Goal: Task Accomplishment & Management: Use online tool/utility

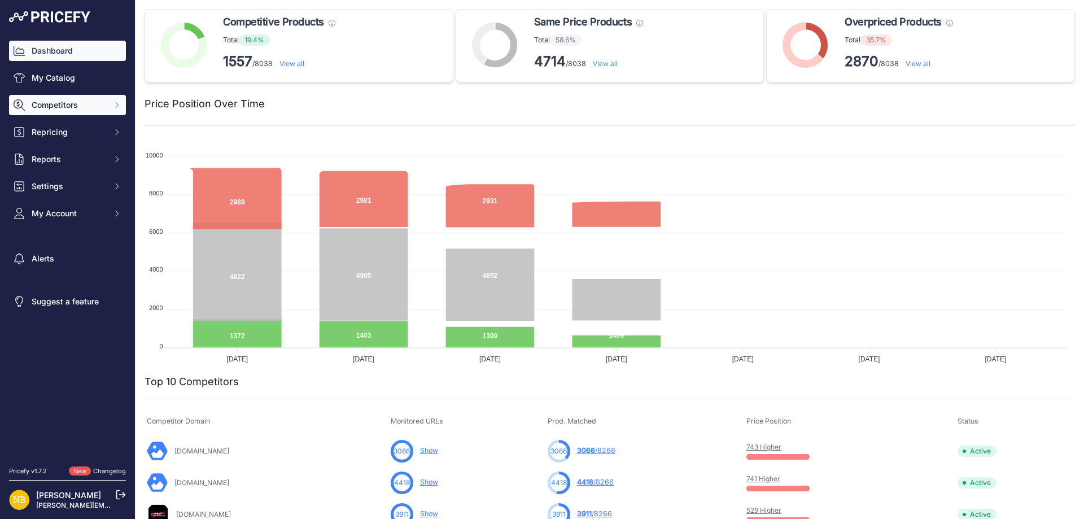
click at [99, 103] on span "Competitors" at bounding box center [69, 104] width 74 height 11
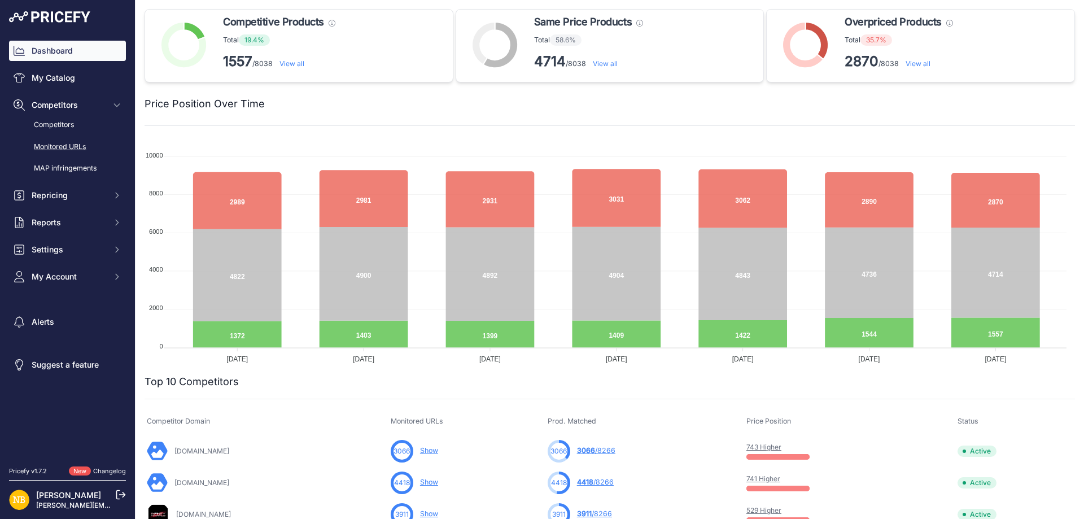
click at [63, 144] on link "Monitored URLs" at bounding box center [67, 147] width 117 height 20
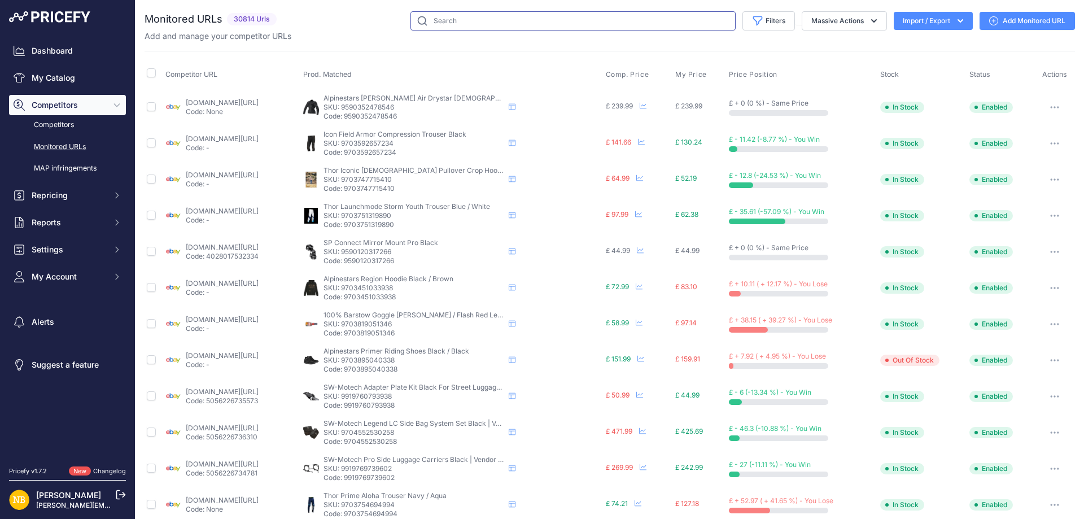
click at [552, 15] on input "text" at bounding box center [572, 20] width 325 height 19
paste input "[URL][DOMAIN_NAME]"
type input "[URL][DOMAIN_NAME]"
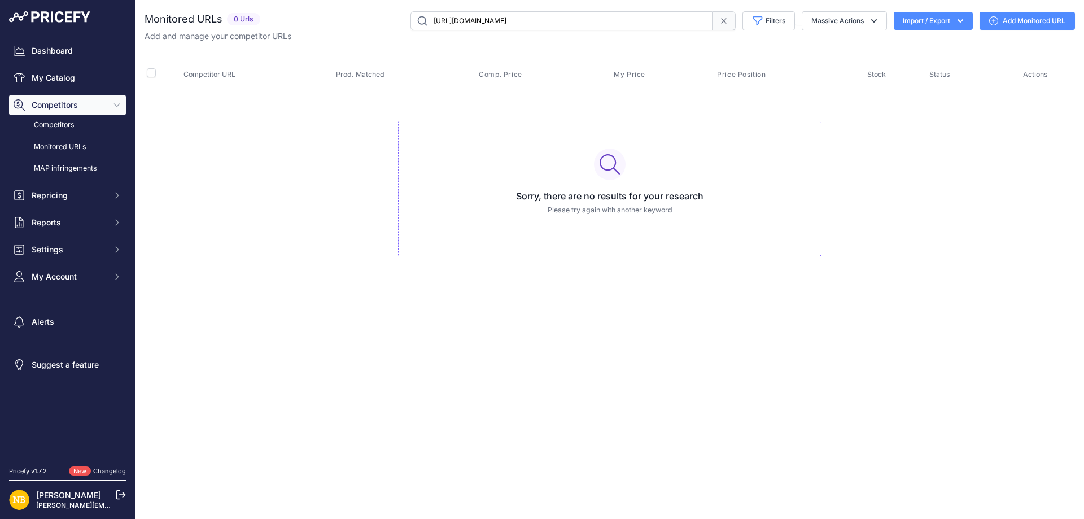
click at [720, 24] on icon at bounding box center [723, 20] width 9 height 9
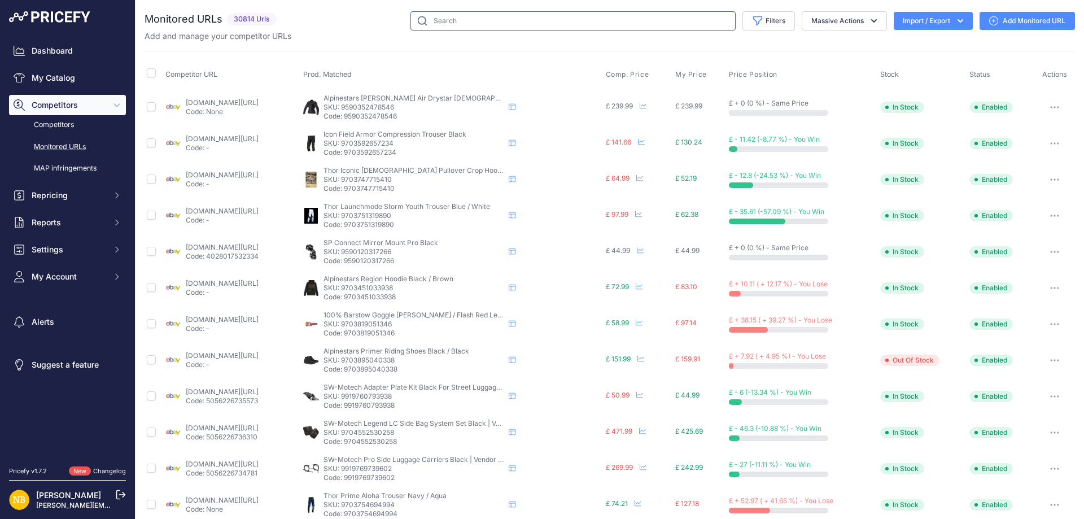
click at [519, 19] on input "text" at bounding box center [572, 20] width 325 height 19
paste input "[URL][DOMAIN_NAME]"
type input "[URL][DOMAIN_NAME]"
